Goal: Entertainment & Leisure: Consume media (video, audio)

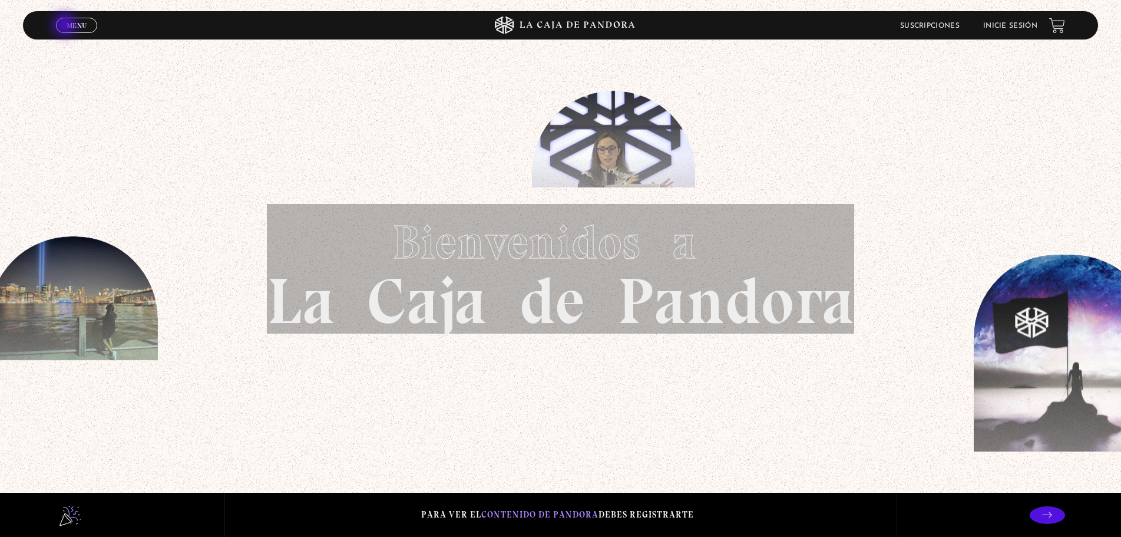
click at [67, 26] on span "Menu" at bounding box center [77, 25] width 20 height 7
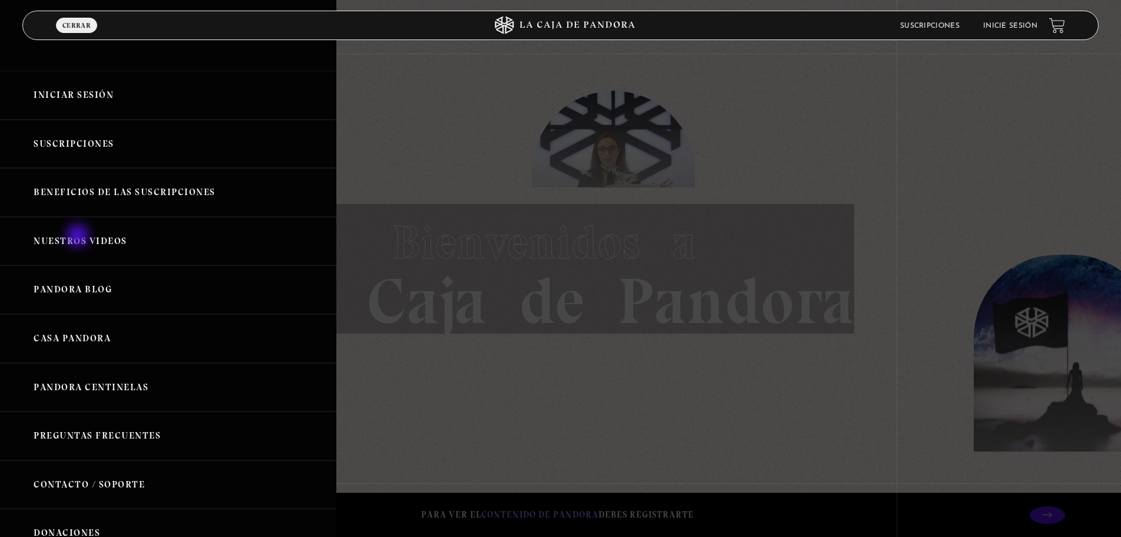
click at [79, 237] on link "Nuestros Videos" at bounding box center [168, 241] width 336 height 49
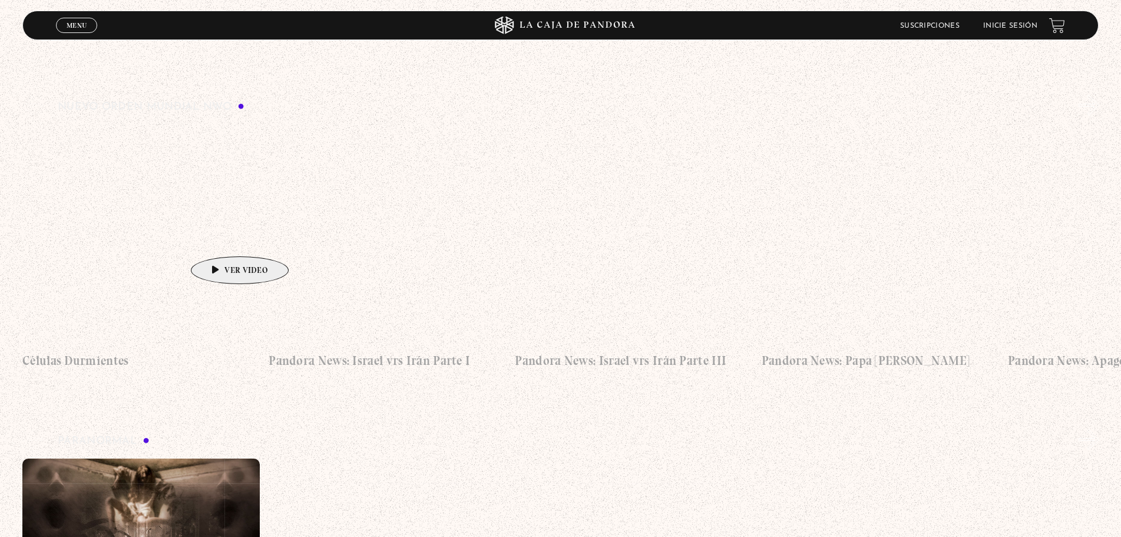
scroll to position [177, 0]
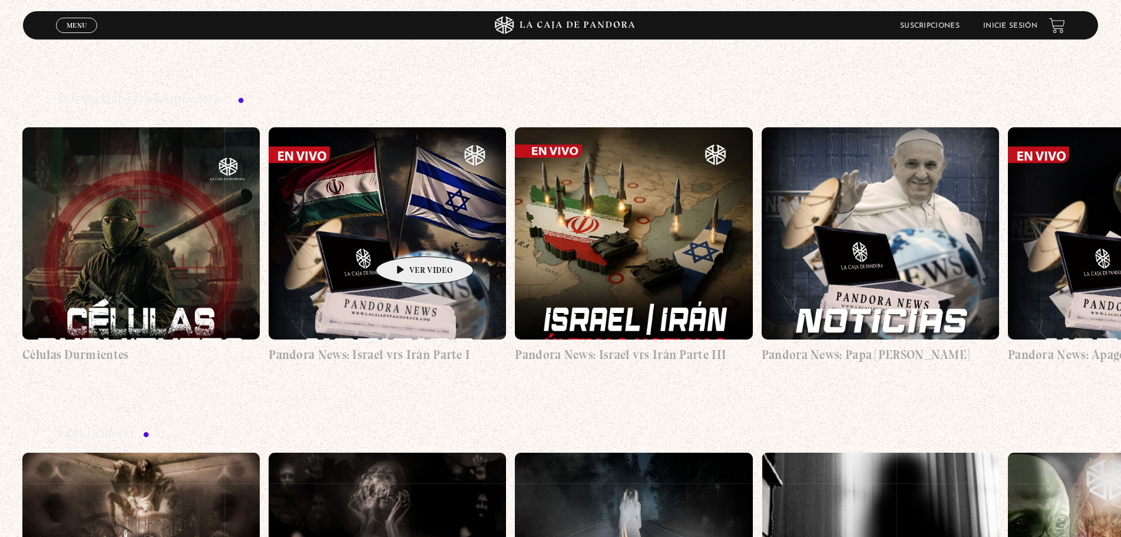
click at [405, 239] on figure at bounding box center [387, 233] width 237 height 212
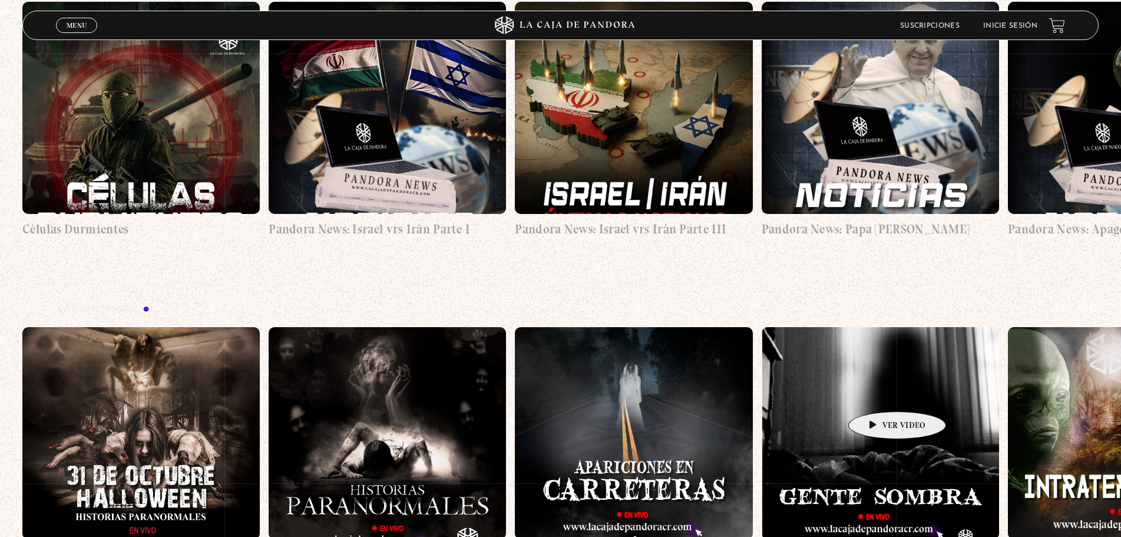
scroll to position [0, 0]
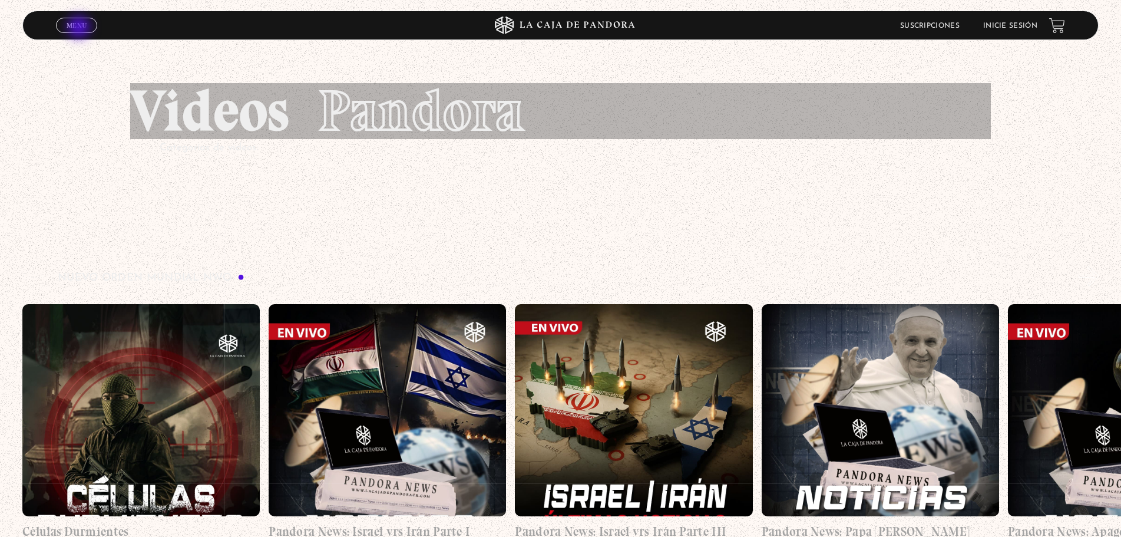
click at [80, 28] on span "Menu" at bounding box center [77, 25] width 20 height 7
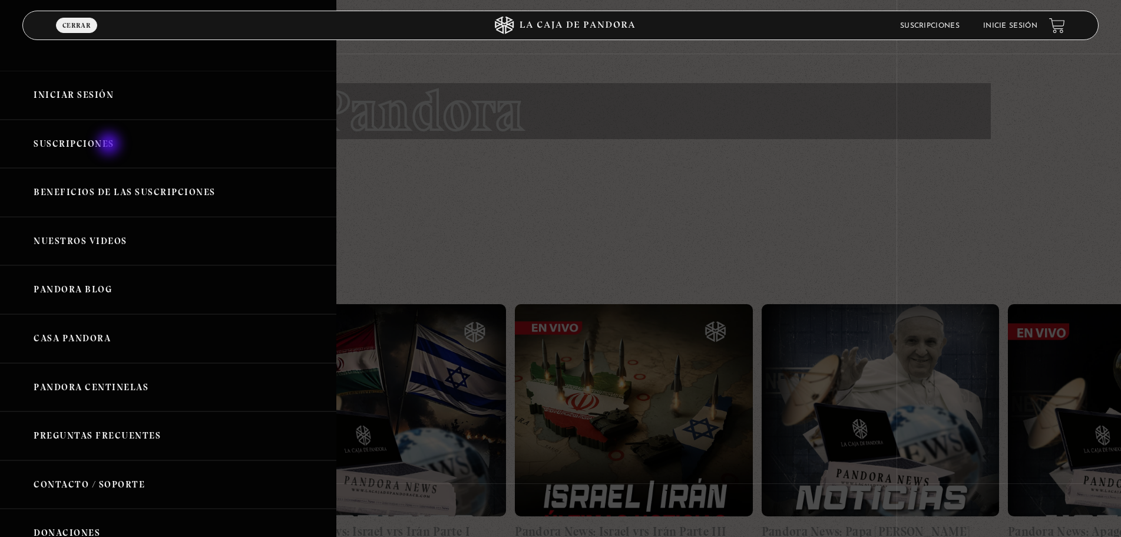
click at [110, 145] on link "Suscripciones" at bounding box center [168, 144] width 336 height 49
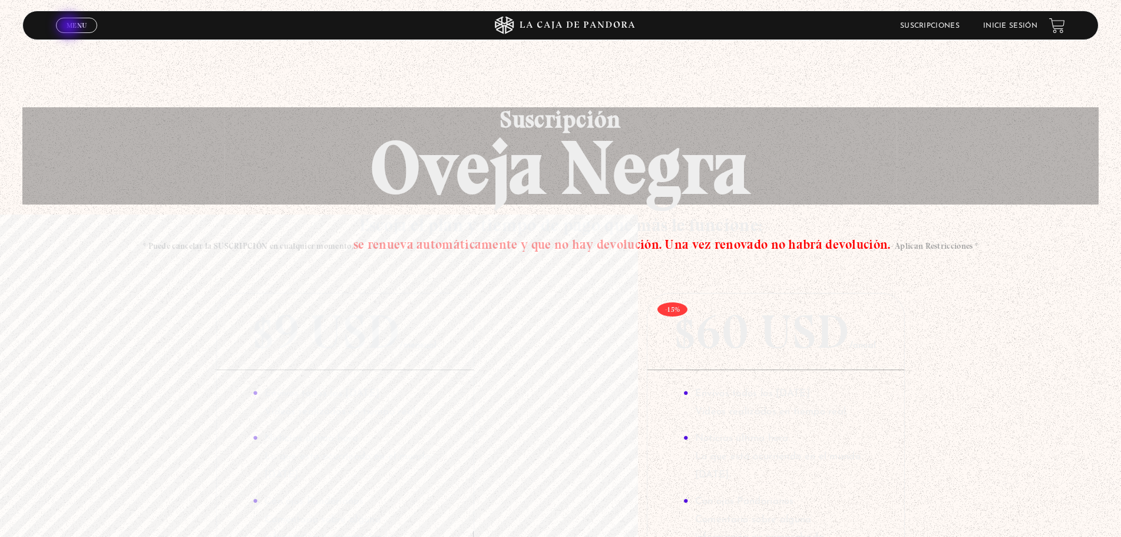
click at [70, 27] on span "Menu" at bounding box center [77, 25] width 20 height 7
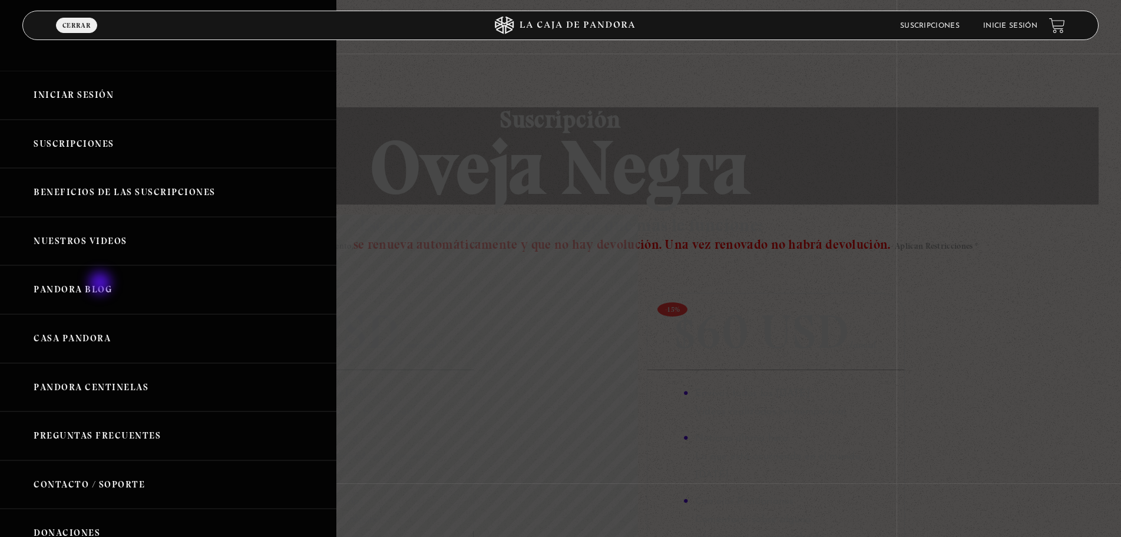
click at [101, 284] on link "Pandora Blog" at bounding box center [168, 289] width 336 height 49
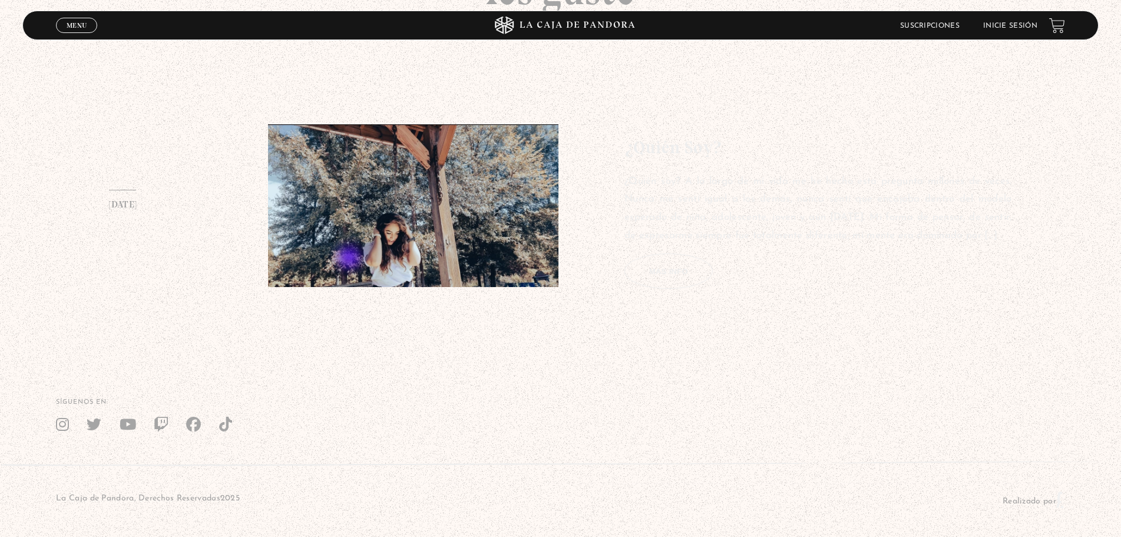
scroll to position [474, 0]
click at [74, 28] on span "Menu" at bounding box center [77, 25] width 20 height 7
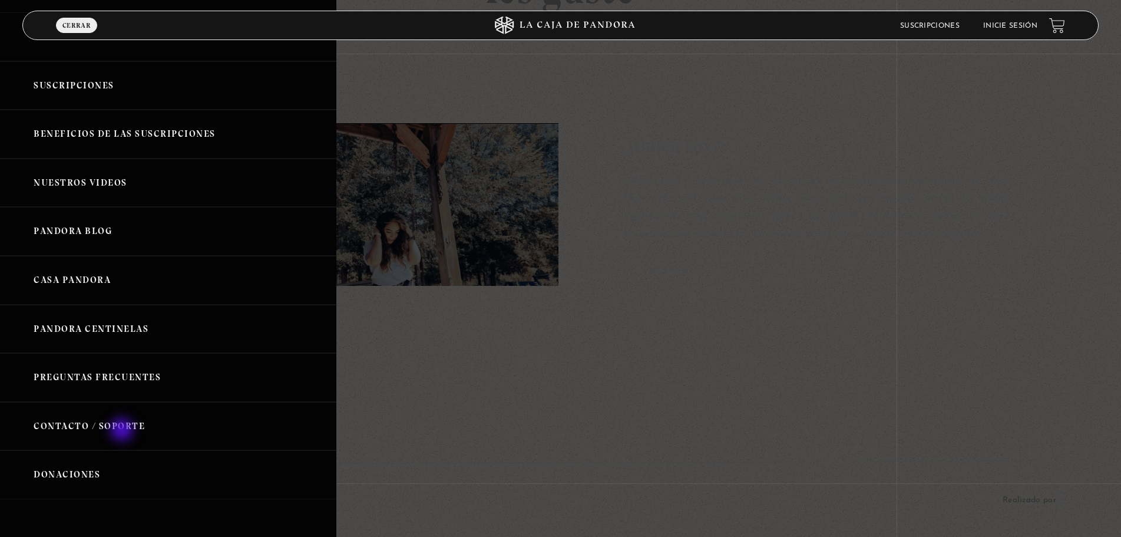
scroll to position [0, 0]
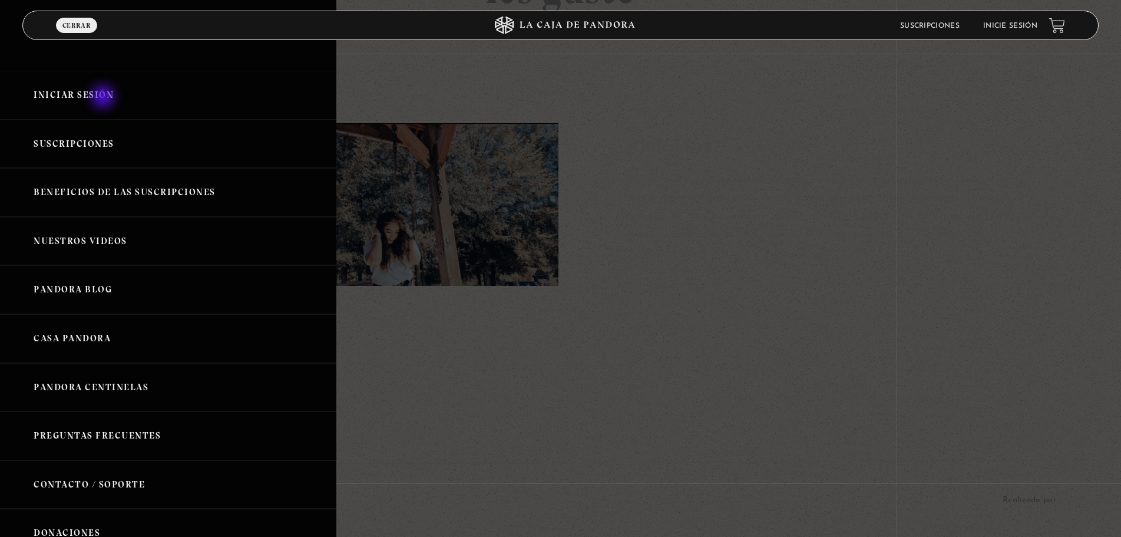
click at [104, 98] on link "Iniciar Sesión" at bounding box center [168, 95] width 336 height 49
